Goal: Register for event/course

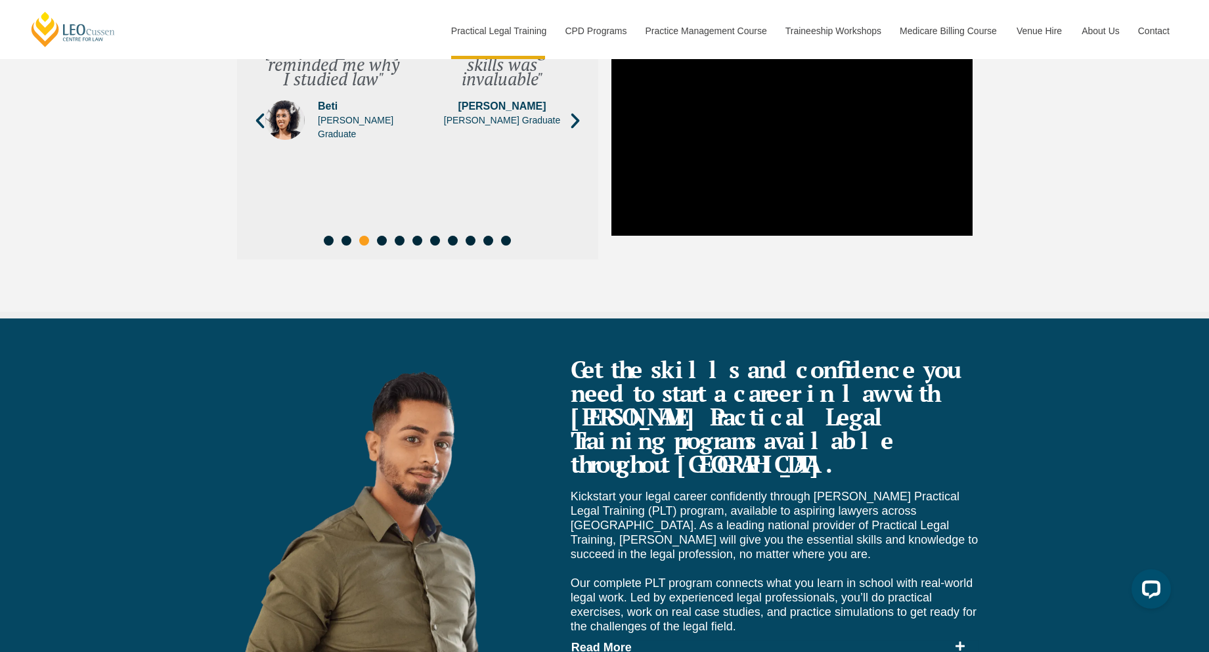
scroll to position [4993, 0]
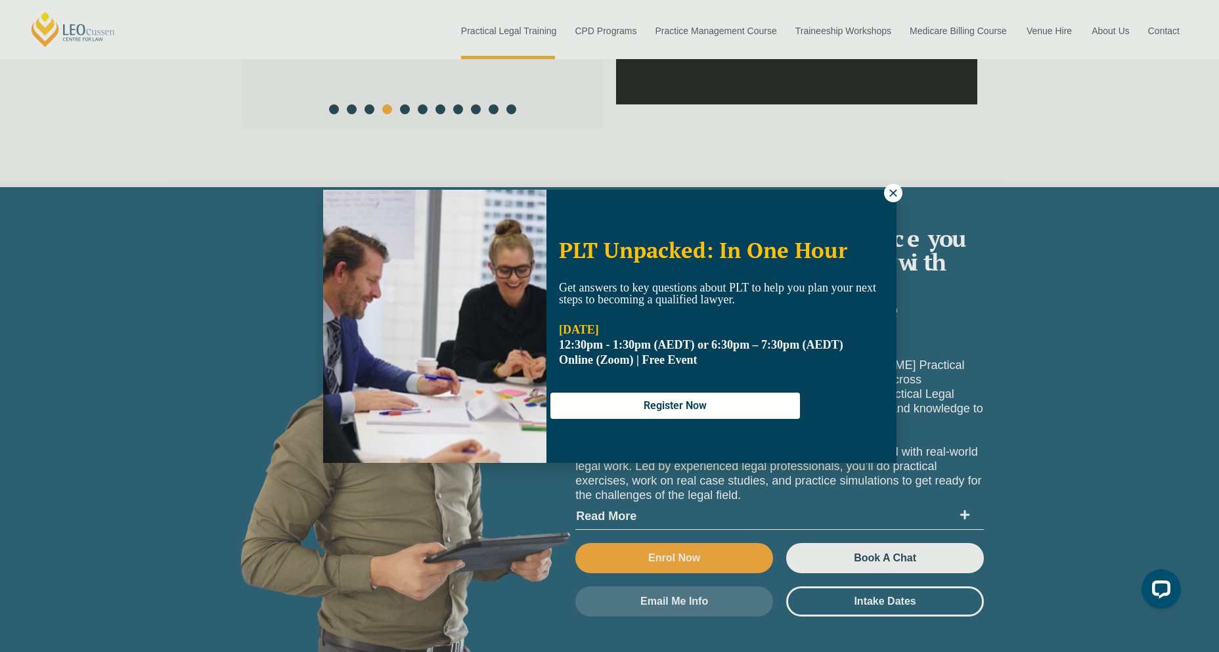
click at [893, 189] on icon at bounding box center [894, 193] width 12 height 12
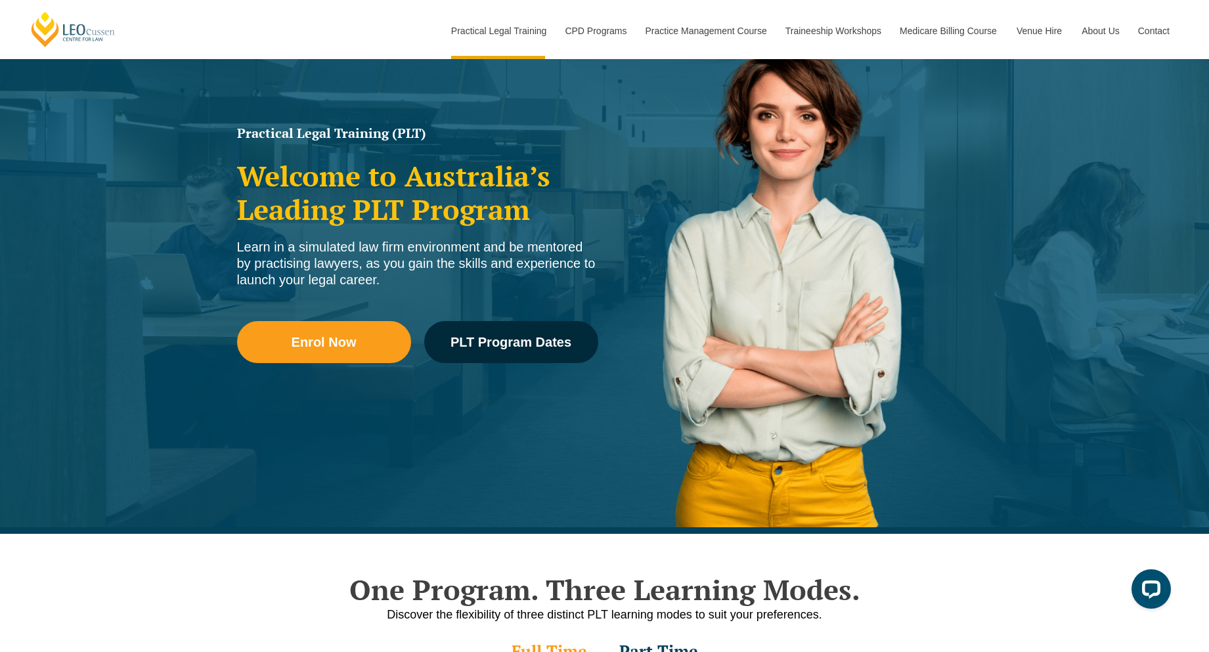
scroll to position [0, 0]
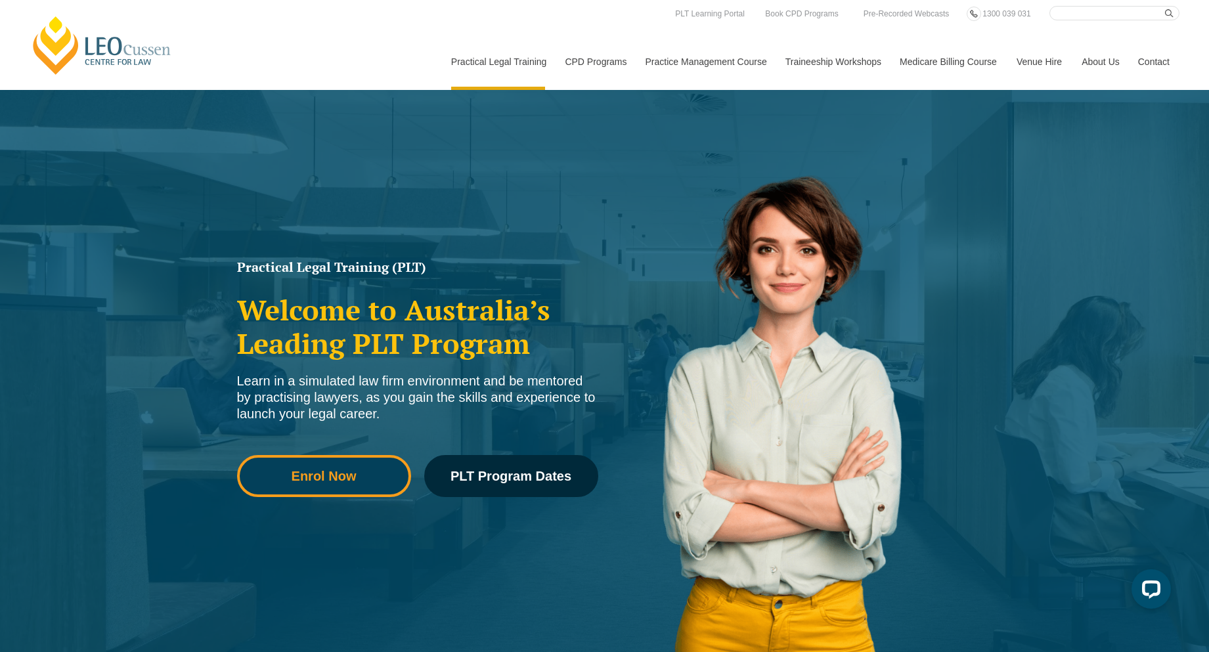
click at [341, 462] on link "Enrol Now" at bounding box center [324, 476] width 174 height 42
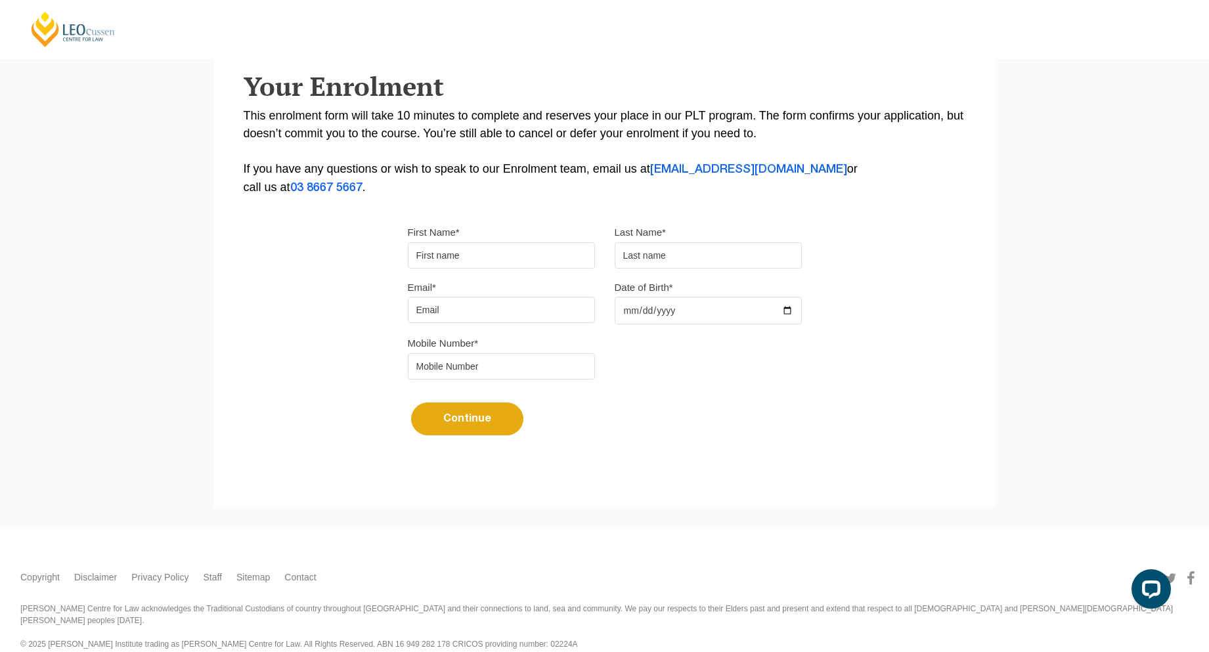
scroll to position [233, 0]
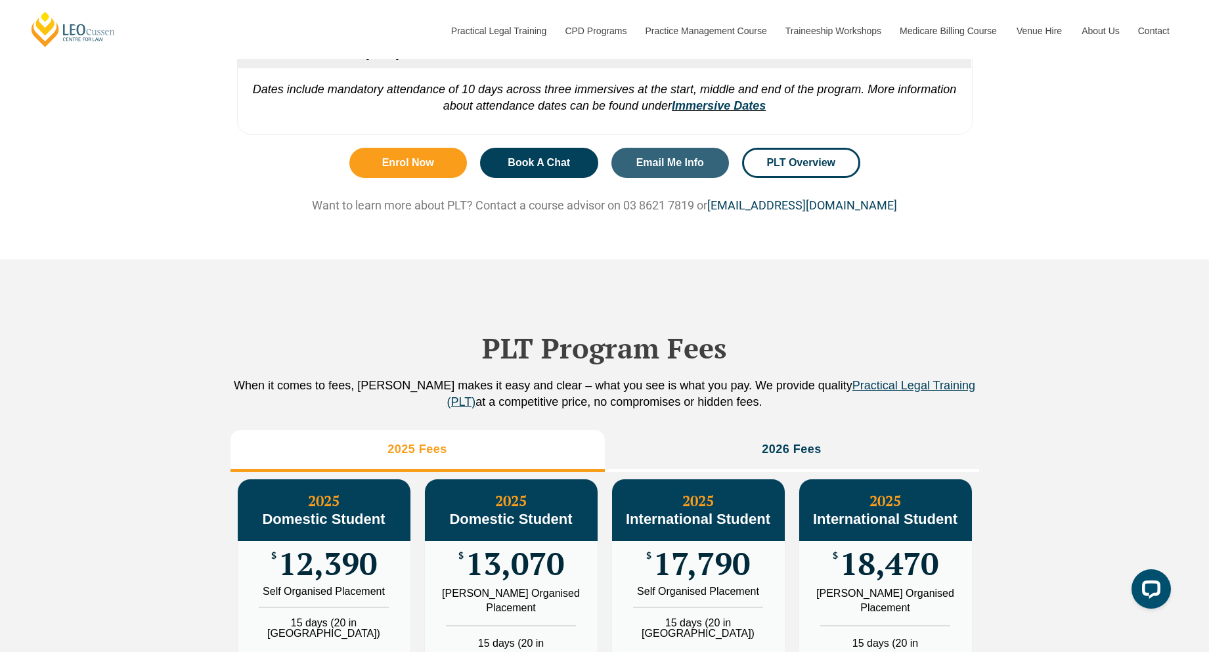
scroll to position [1314, 0]
